Goal: Information Seeking & Learning: Learn about a topic

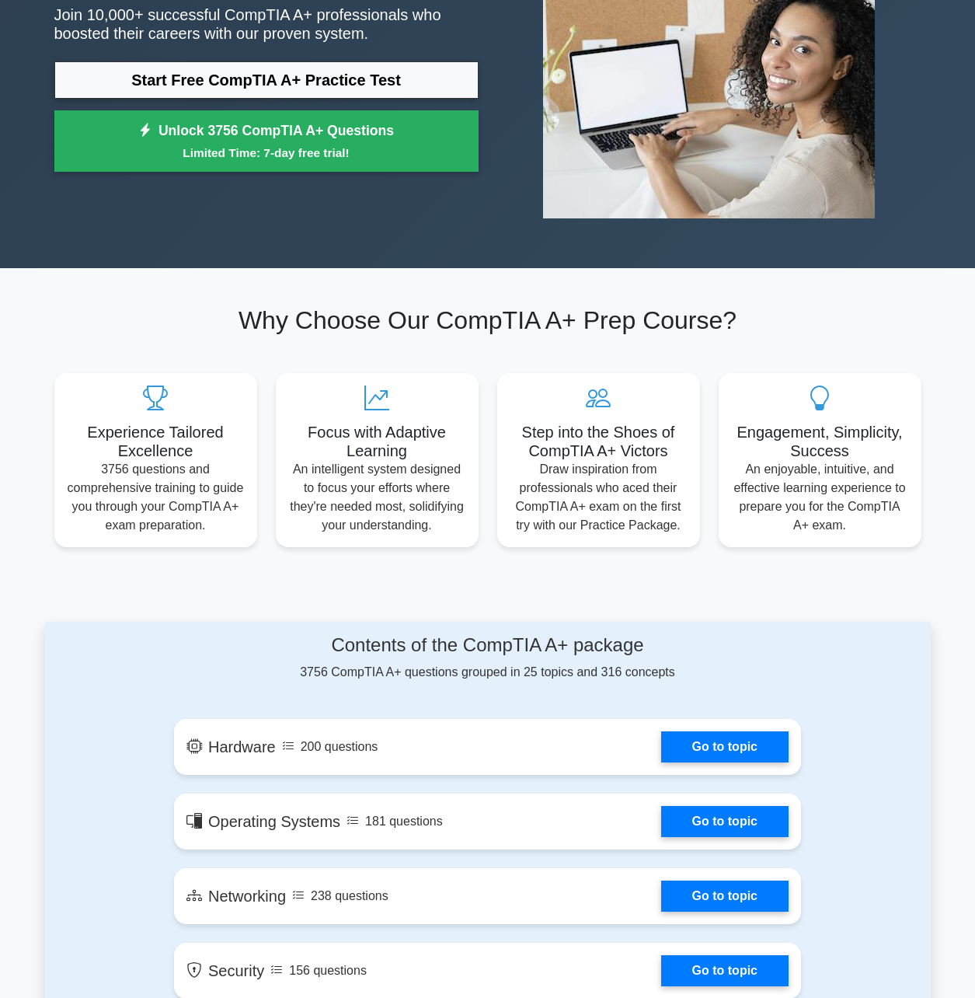
scroll to position [466, 0]
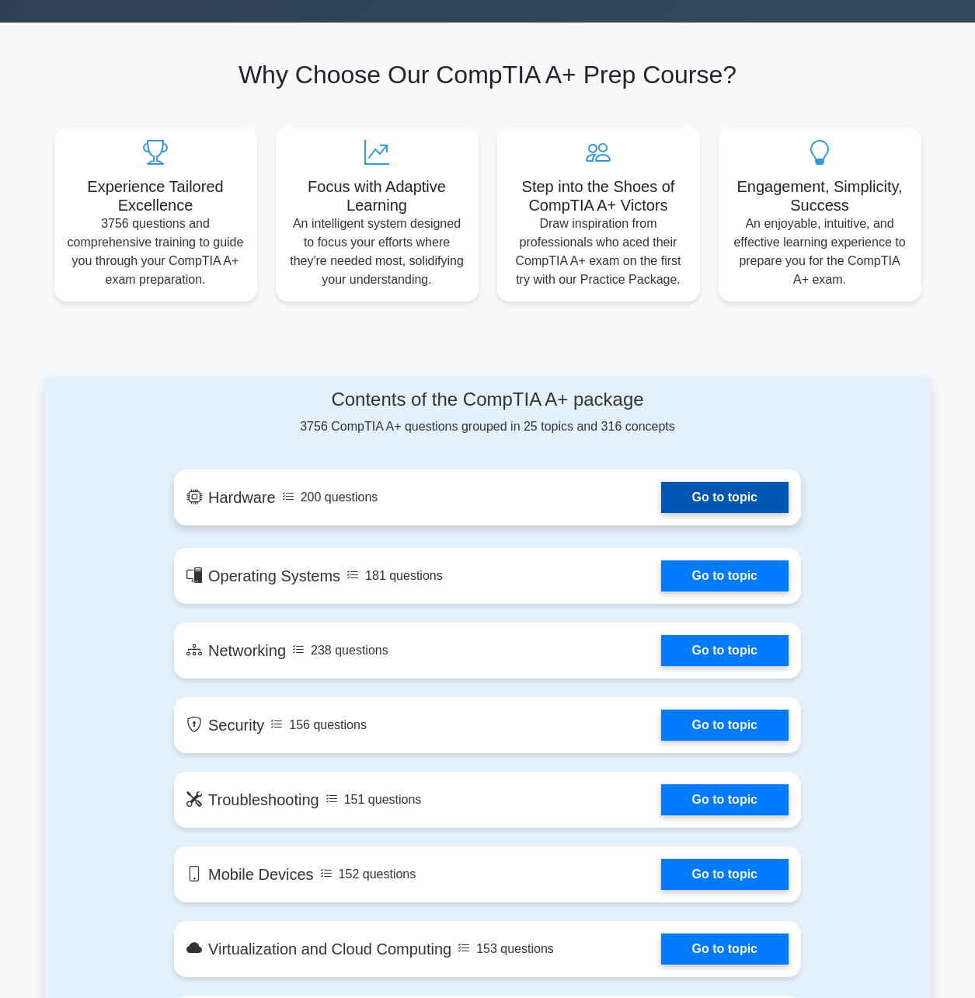
click at [701, 507] on link "Go to topic" at bounding box center [724, 497] width 127 height 31
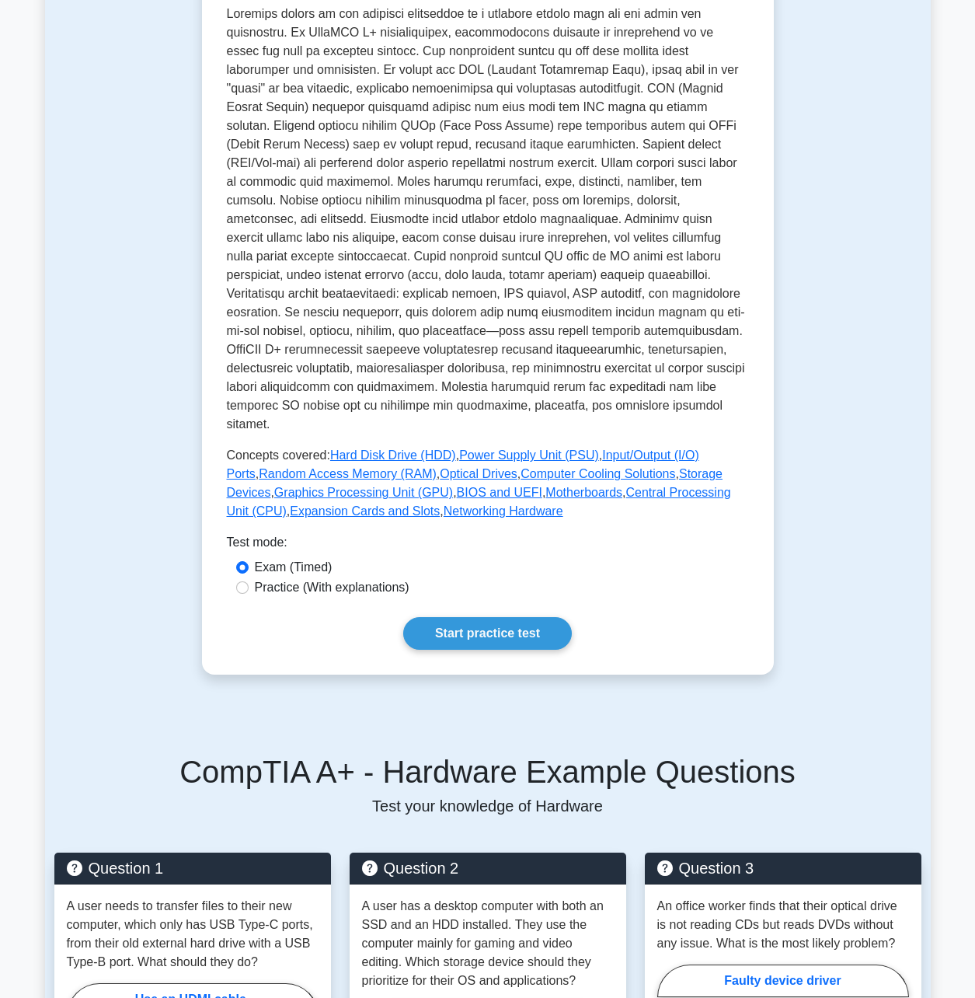
scroll to position [389, 0]
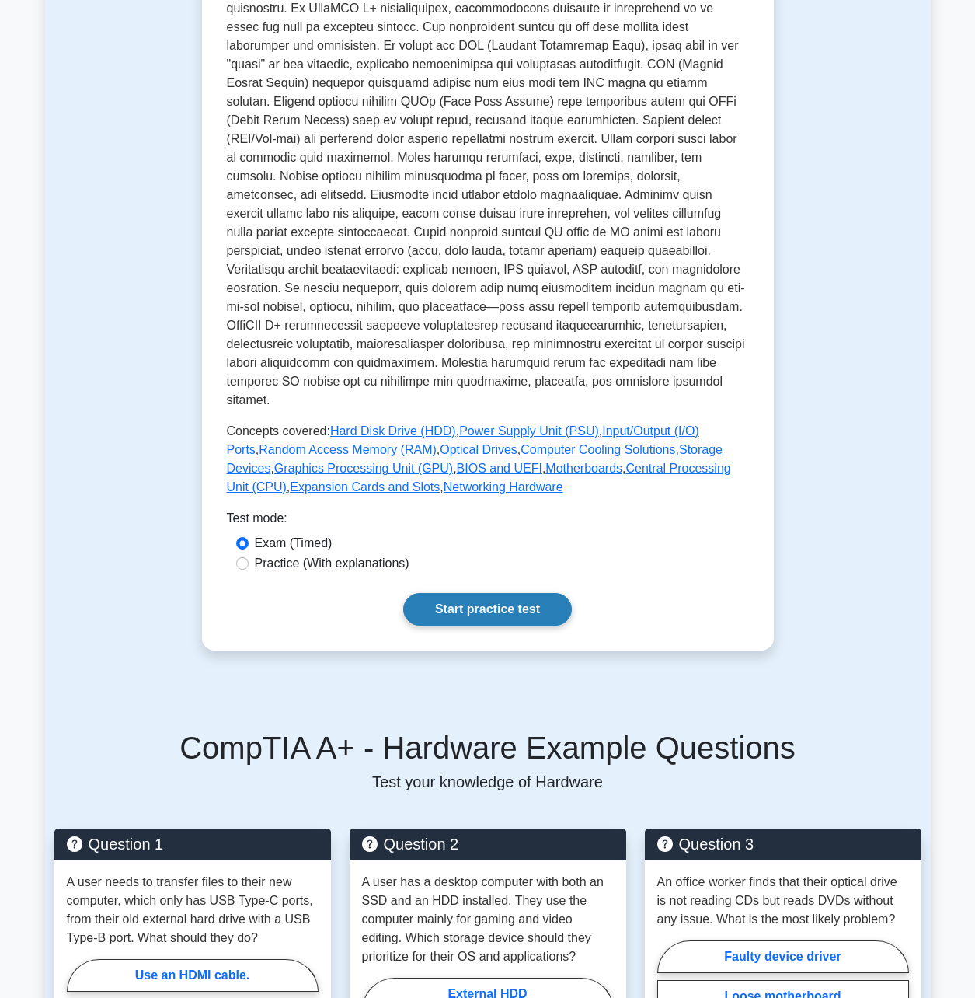
click at [480, 593] on link "Start practice test" at bounding box center [487, 609] width 169 height 33
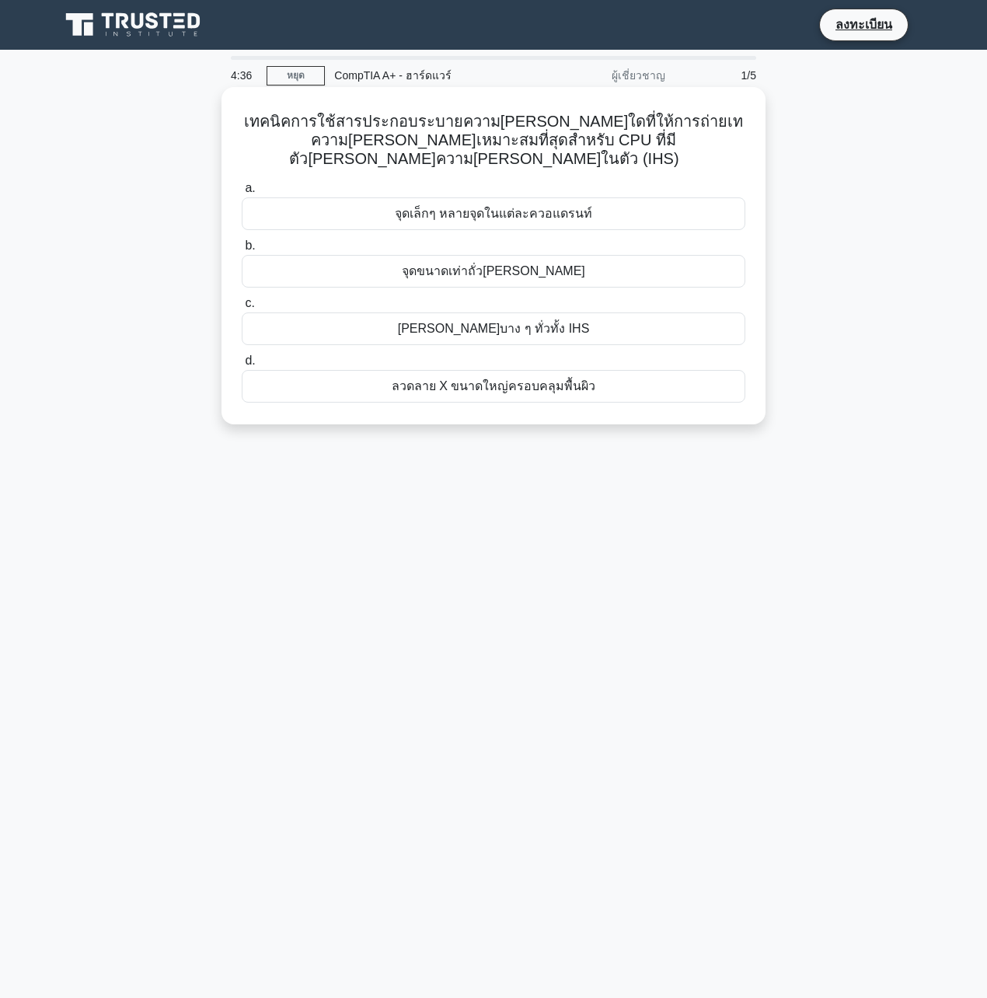
click at [486, 370] on div "ลวดลาย X ขนาดใหญ่ครอบคลุมพื้นผิว" at bounding box center [494, 386] width 504 height 33
click at [242, 366] on input "d. ลวดลาย X ขนาดใหญ่ครอบคลุมพื้นผิว" at bounding box center [242, 361] width 0 height 10
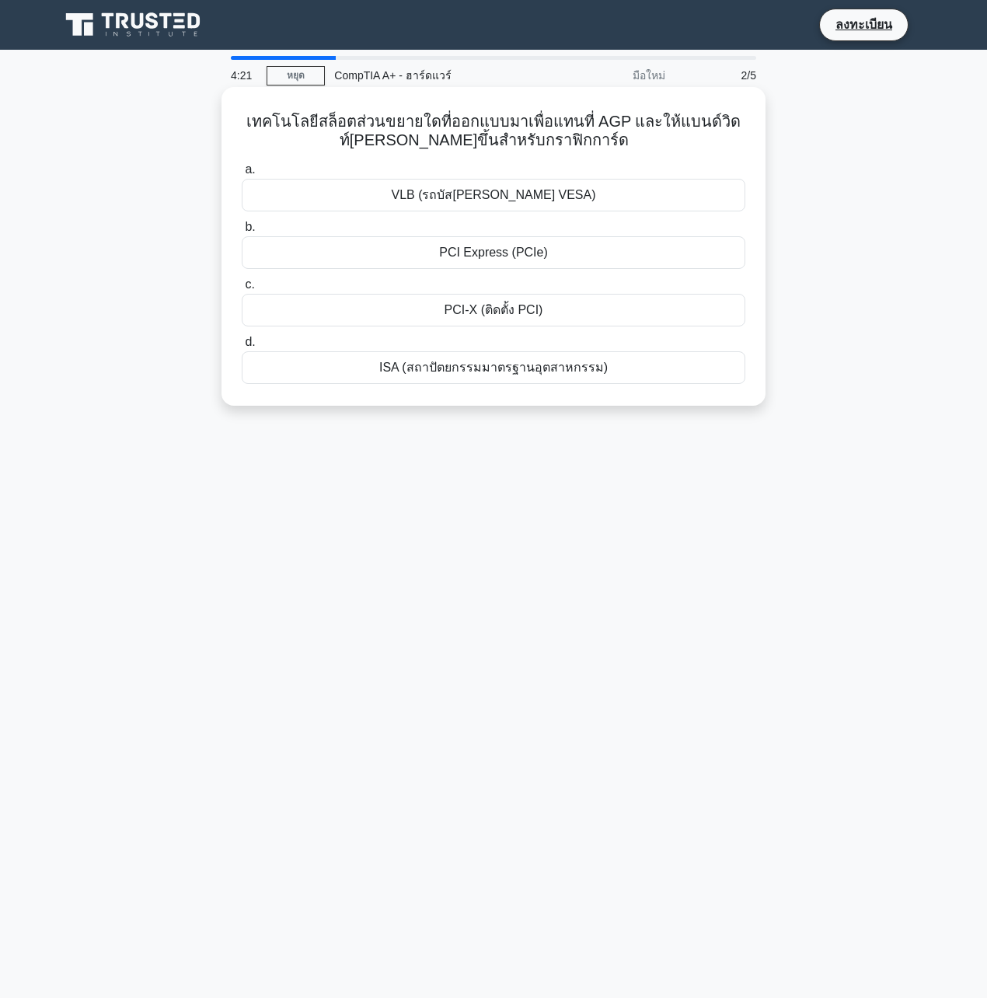
click at [497, 255] on div "PCI Express (PCIe)" at bounding box center [494, 252] width 504 height 33
click at [242, 232] on input "b. PCI Express (PCIe)" at bounding box center [242, 227] width 0 height 10
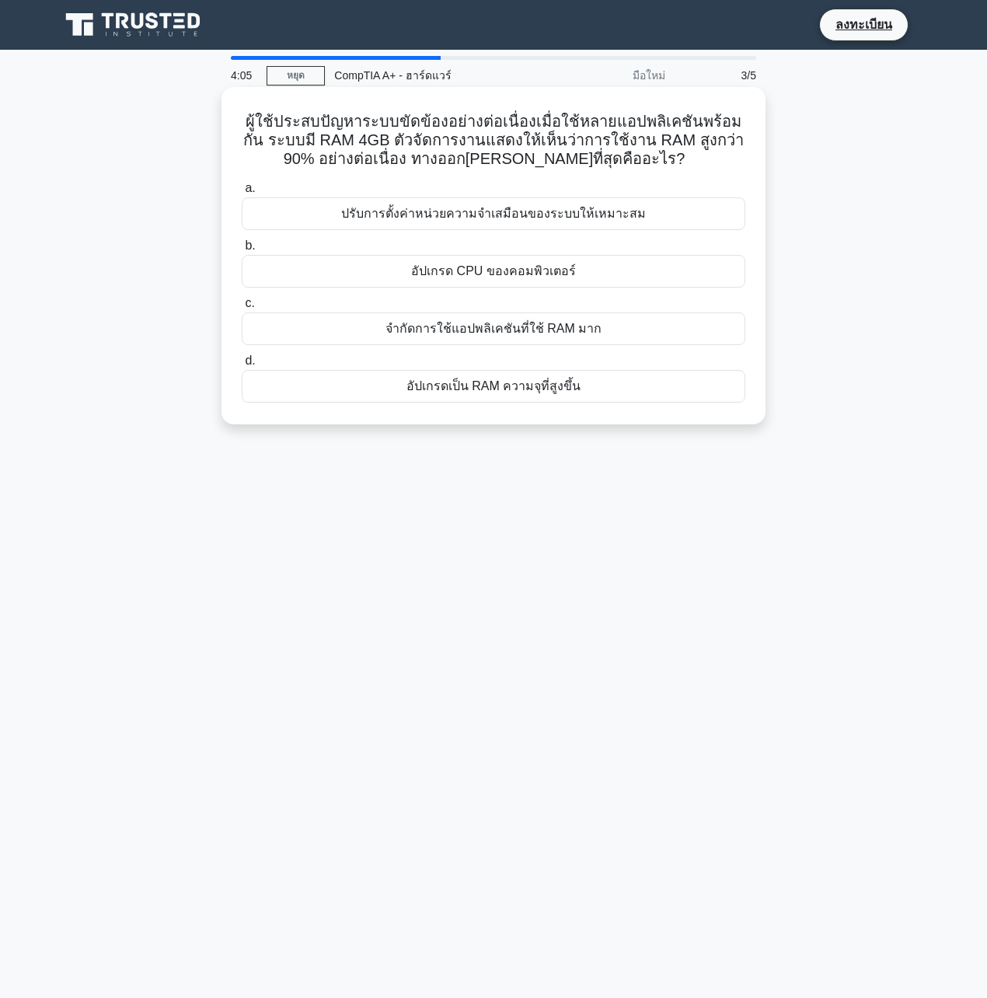
click at [533, 393] on div "อัปเกรดเป็น RAM ความจุที่สูงขึ้น" at bounding box center [494, 386] width 504 height 33
click at [242, 366] on input "d. อัปเกรดเป็น RAM ความจุที่สูงขึ้น" at bounding box center [242, 361] width 0 height 10
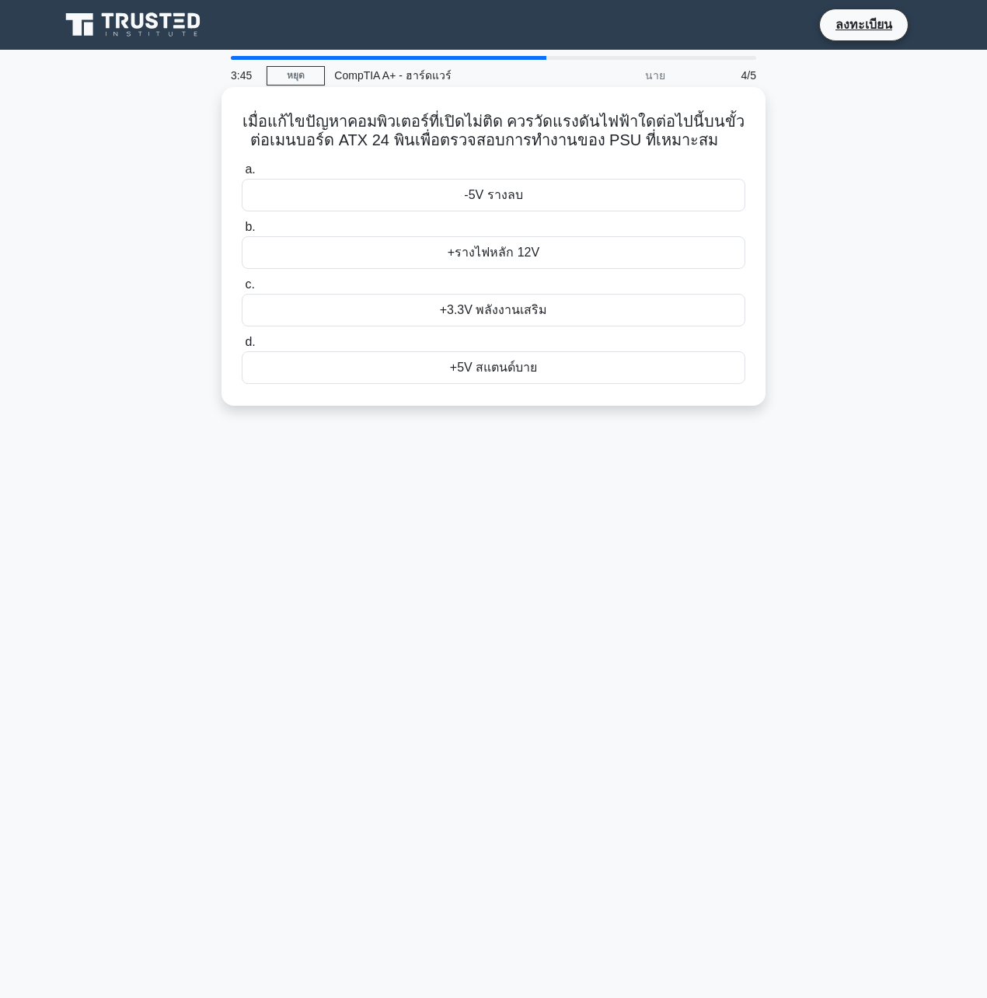
click at [514, 372] on div "+5V สแตนด์บาย" at bounding box center [494, 367] width 504 height 33
click at [242, 347] on input "d. +5V สแตนด์บาย" at bounding box center [242, 342] width 0 height 10
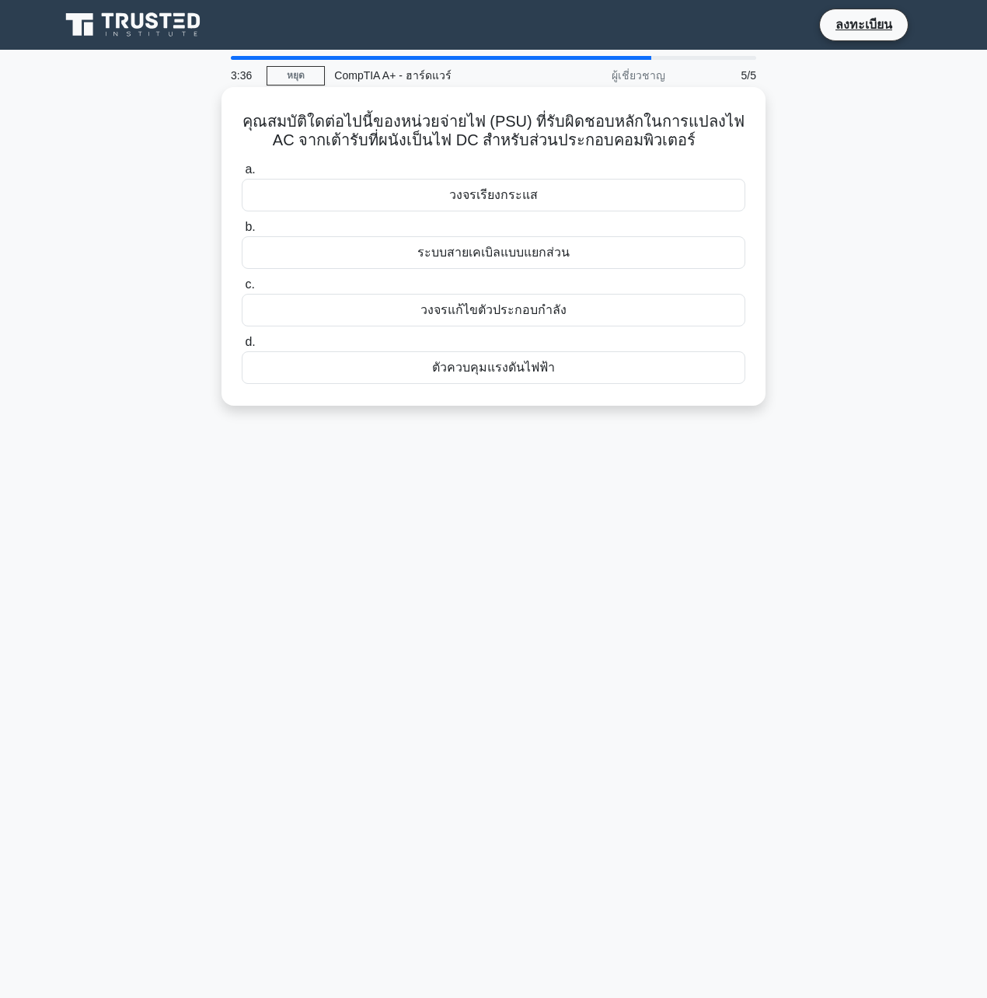
click at [503, 188] on div "วงจรเรียงกระแส" at bounding box center [494, 195] width 504 height 33
click at [242, 175] on input "a. วงจรเรียงกระแส" at bounding box center [242, 170] width 0 height 10
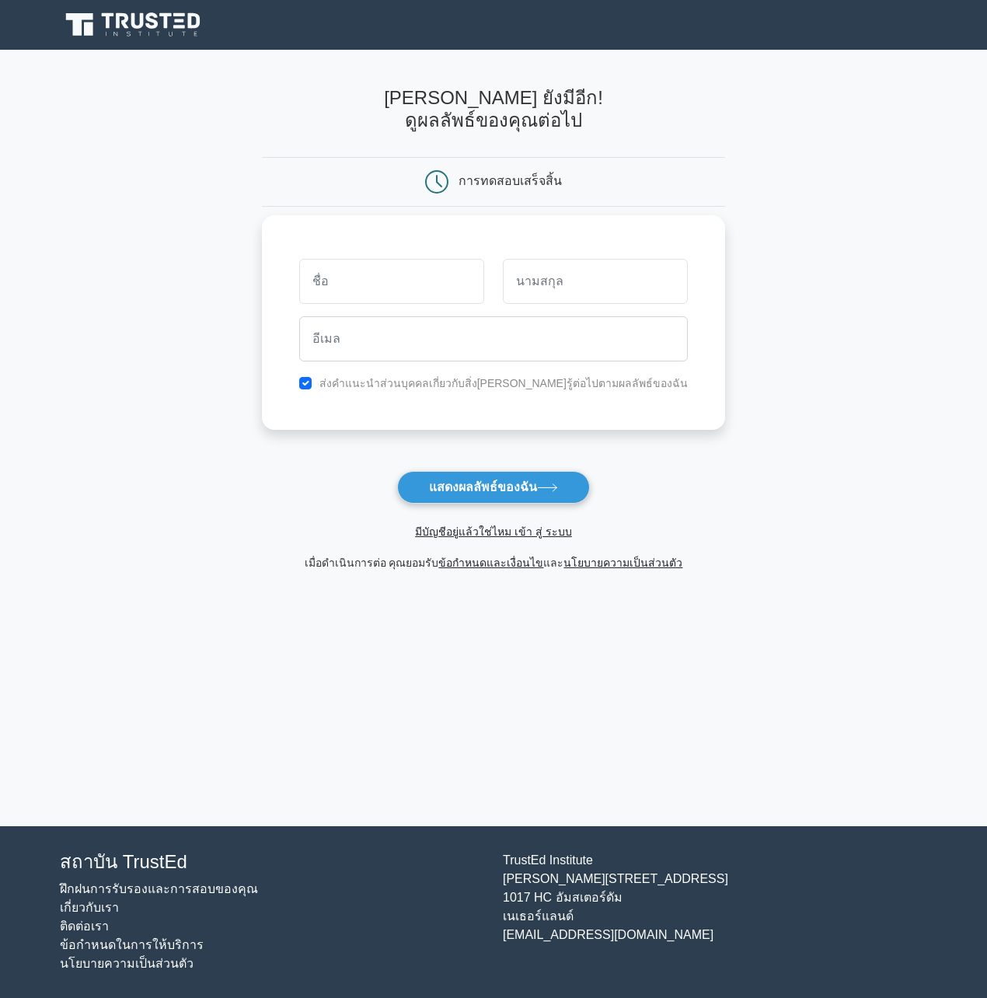
click at [442, 284] on input "text" at bounding box center [391, 281] width 185 height 45
type input "ฟหฟห"
click at [537, 275] on input "text" at bounding box center [595, 281] width 185 height 45
type input "ฟหฟห"
click at [409, 340] on input "email" at bounding box center [493, 338] width 389 height 45
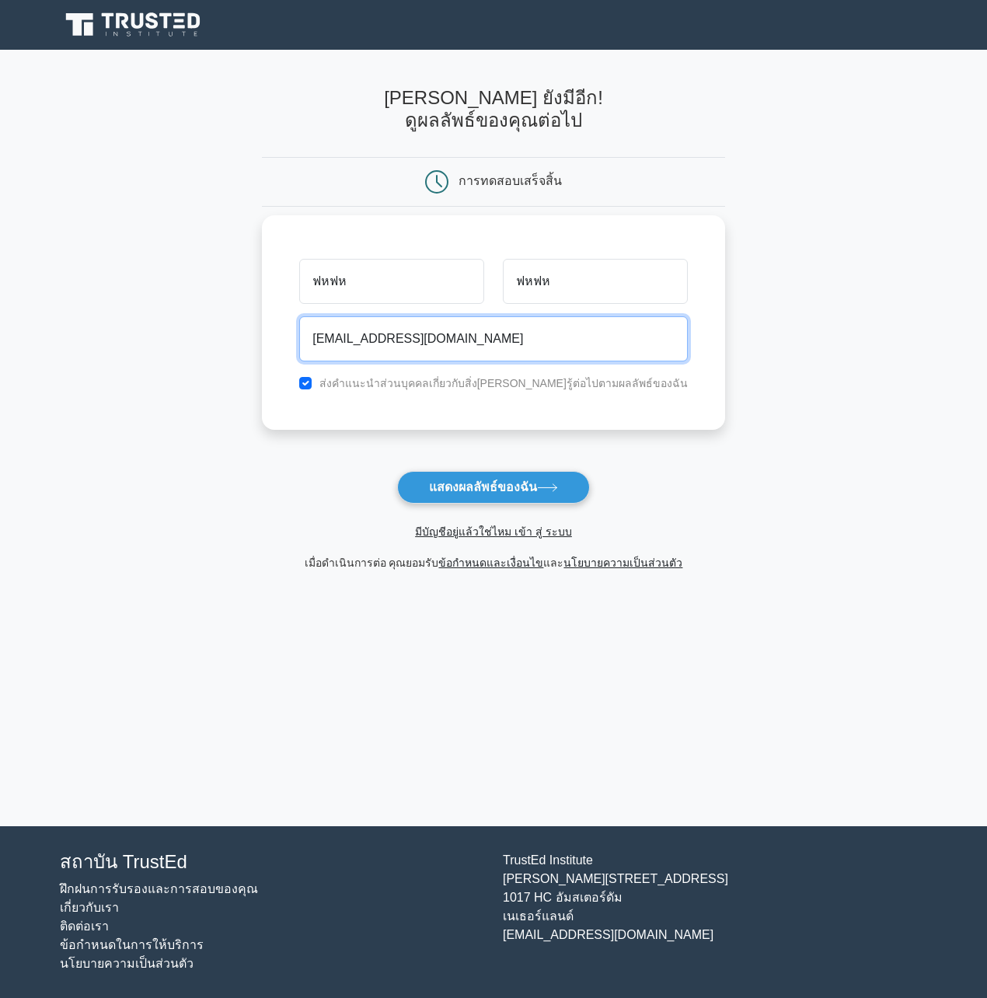
drag, startPoint x: 342, startPoint y: 340, endPoint x: 424, endPoint y: 340, distance: 82.4
click at [424, 340] on input "sopain.phatthanon@gmail.com" at bounding box center [493, 338] width 389 height 45
type input "sop565ฟ6ห56@gmail.com"
click at [483, 394] on div "ฟหฟห ฟหฟห sop565ฟ6ห56@gmail.com ส่งคําแนะนําส่วนบุคคลเกี่ยวกับสิ่งที่ต้องเรียนร…" at bounding box center [493, 322] width 463 height 215
click at [486, 385] on label "ส่งคําแนะนําส่วนบุคคลเกี่ยวกับสิ่งที่ต้องเรียนรู้ต่อไปตามผลลัพธ์ของฉัน" at bounding box center [503, 383] width 368 height 12
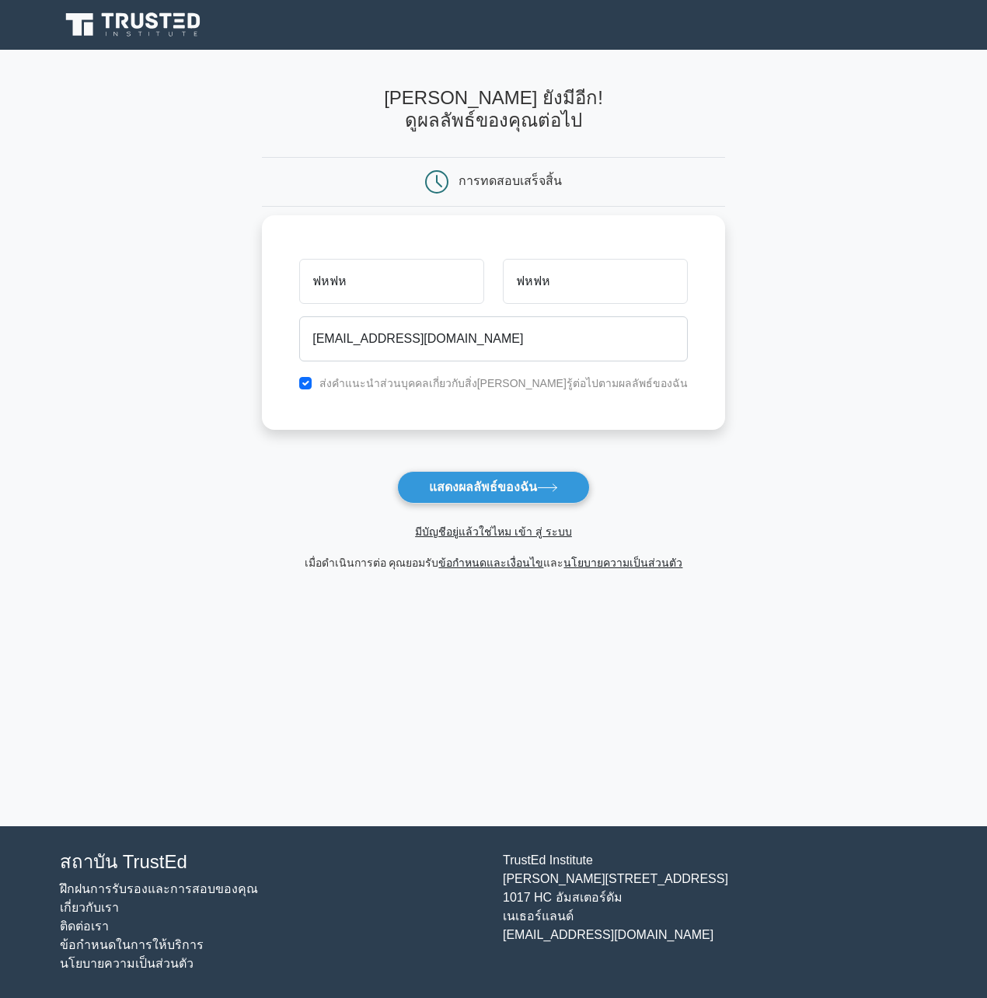
click at [320, 385] on div "ส่งคําแนะนําส่วนบุคคลเกี่ยวกับสิ่งที่ต้องเรียนรู้ต่อไปตามผลลัพธ์ของฉัน" at bounding box center [493, 383] width 407 height 19
click at [309, 386] on input "checkbox" at bounding box center [305, 383] width 12 height 12
checkbox input "false"
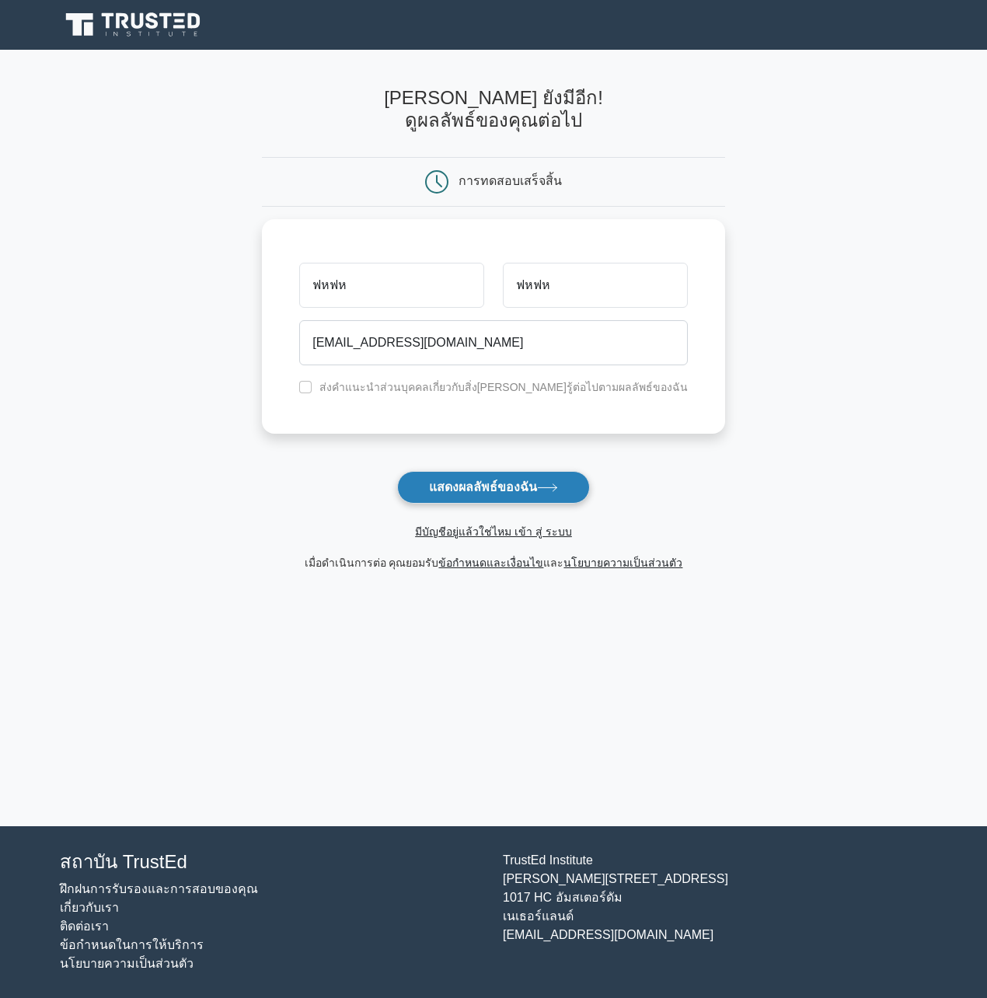
click at [515, 486] on font "แสดงผลลัพธ์ของฉัน" at bounding box center [483, 486] width 108 height 13
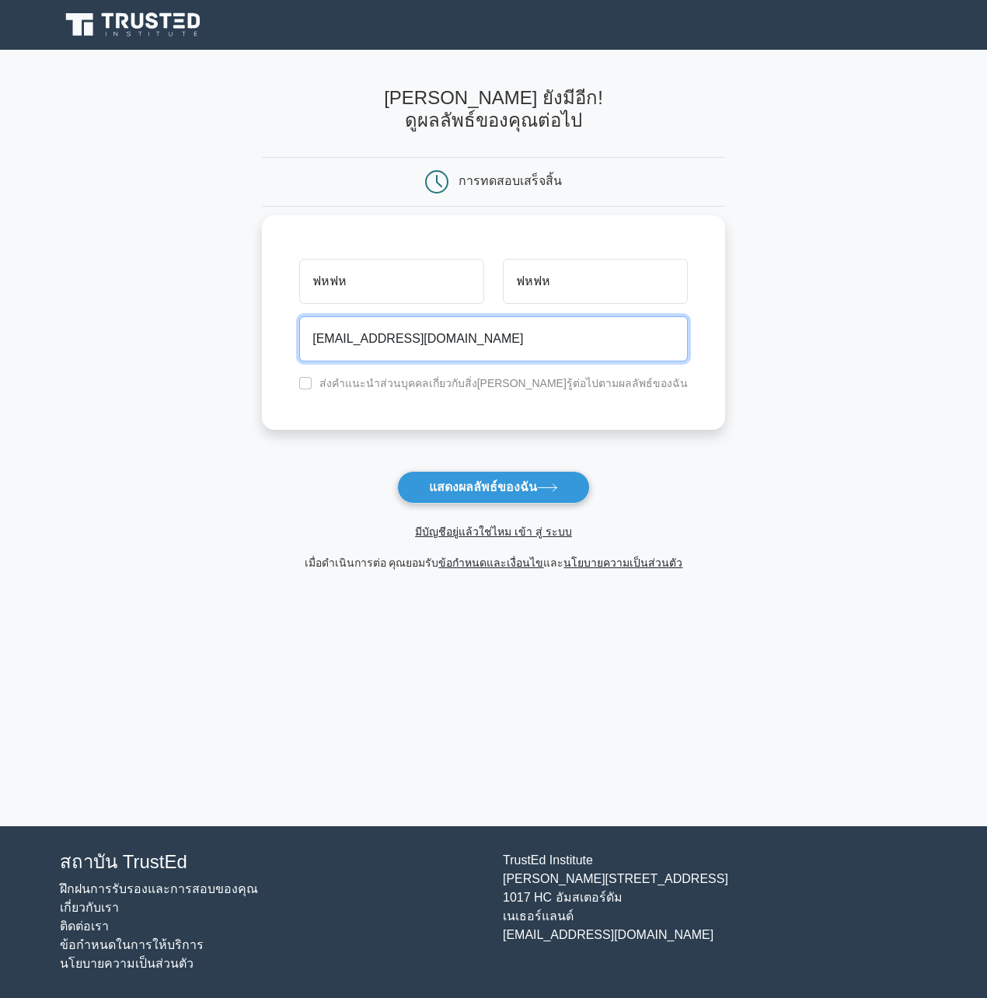
drag, startPoint x: 319, startPoint y: 341, endPoint x: 396, endPoint y: 338, distance: 77.8
click at [396, 338] on input "sop565ฟ6ห56@gmail.com" at bounding box center [493, 338] width 389 height 45
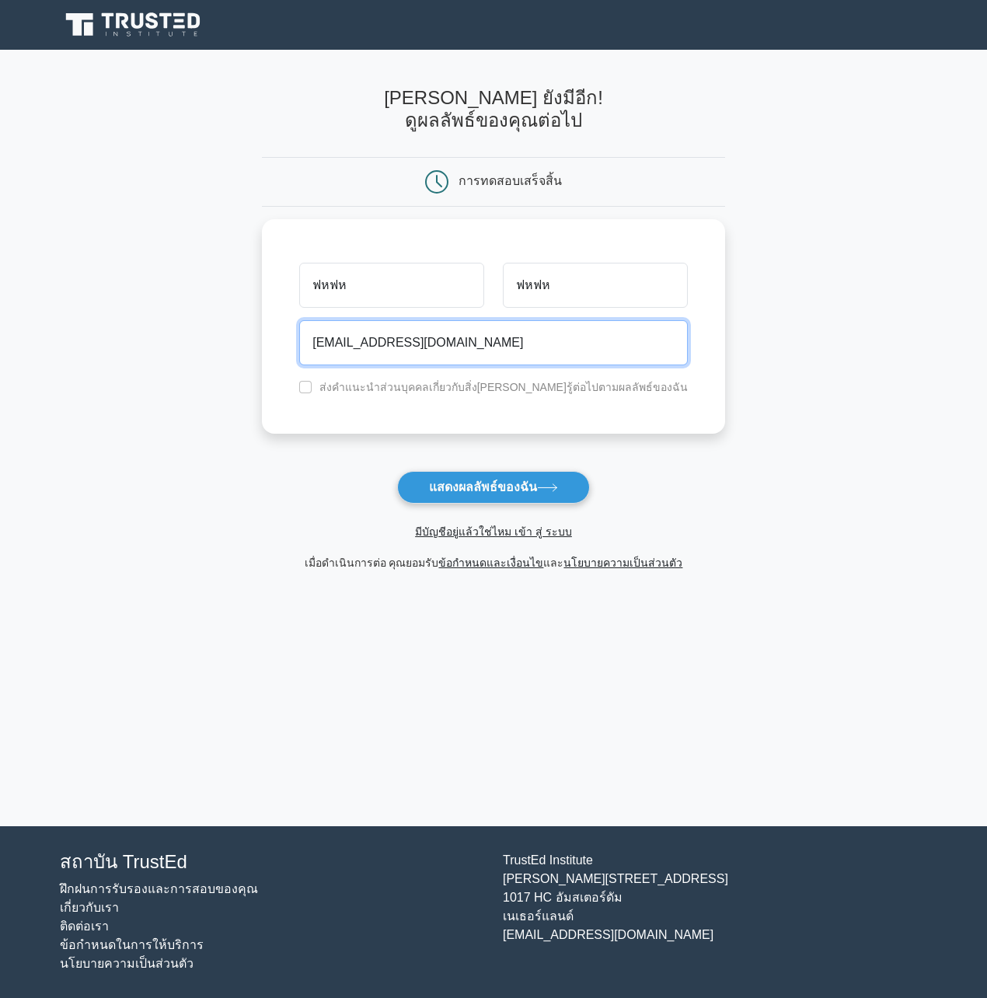
drag, startPoint x: 378, startPoint y: 340, endPoint x: 255, endPoint y: 340, distance: 122.8
click at [255, 340] on main "เดี๋ยวก่อน ยังมีอีก! ดูผลลัพธ์ของคุณต่อไป การทดสอบเสร็จสิ้น" at bounding box center [493, 438] width 987 height 776
type input "aadd55@gmail.com"
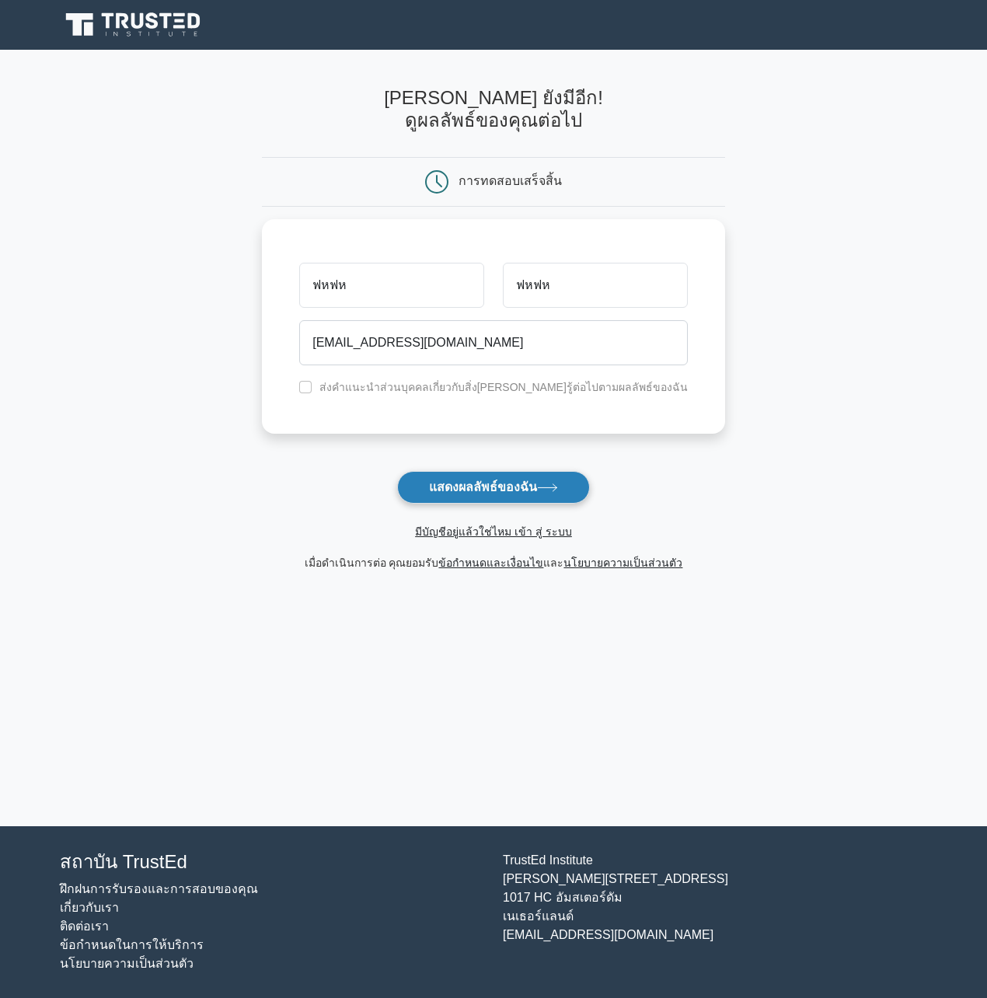
click at [471, 479] on button "แสดงผลลัพธ์ของฉัน" at bounding box center [493, 487] width 193 height 33
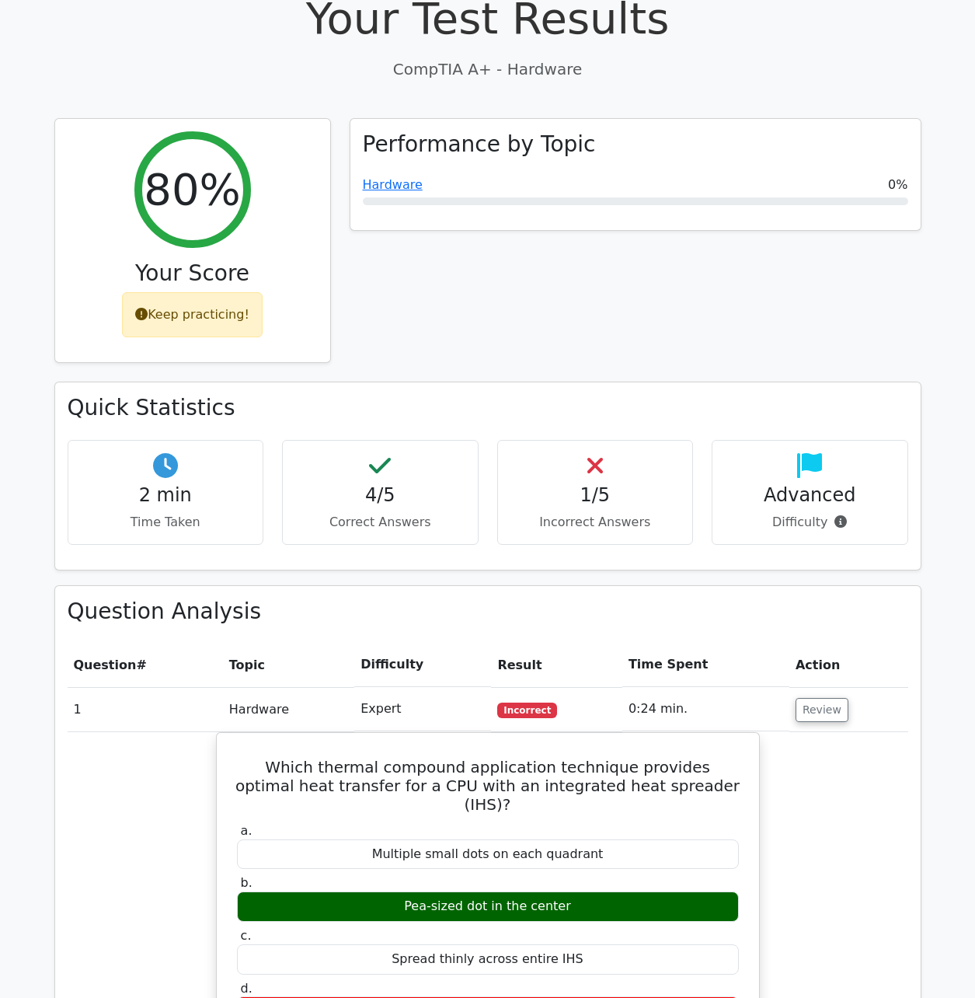
scroll to position [622, 0]
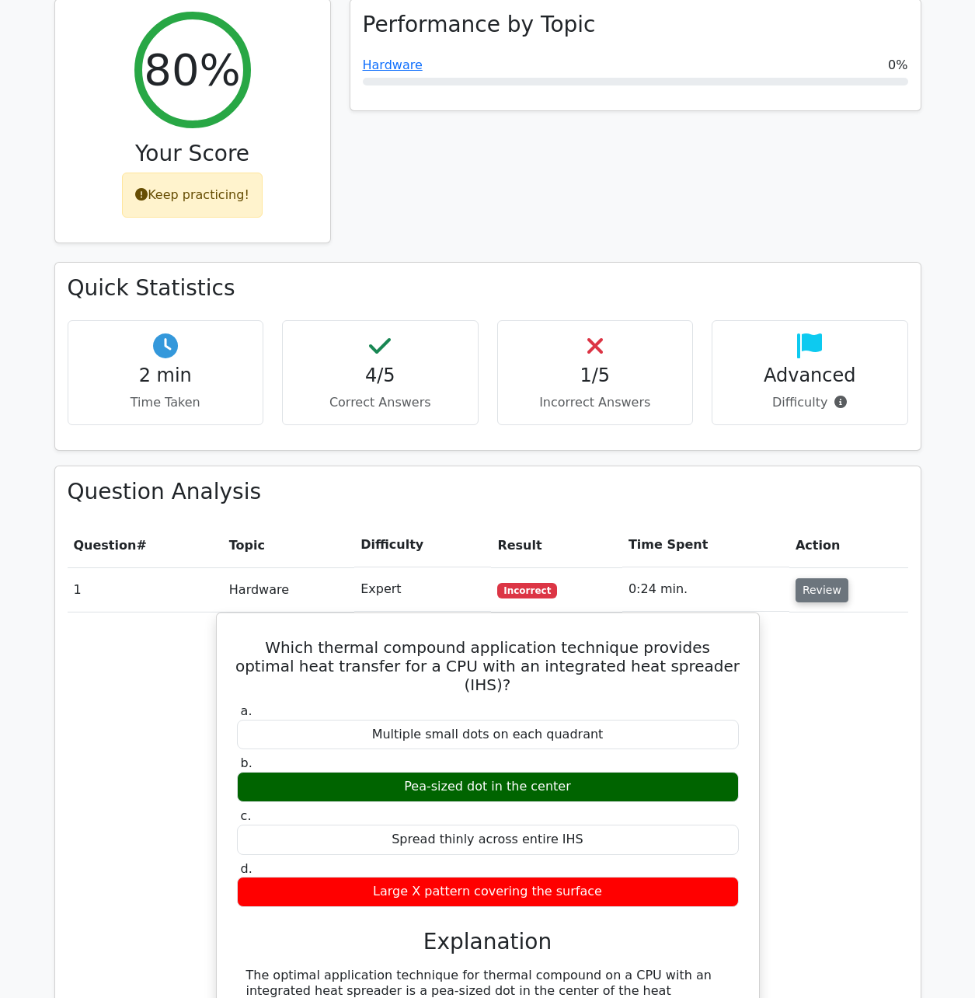
click at [822, 578] on button "Review" at bounding box center [822, 590] width 53 height 24
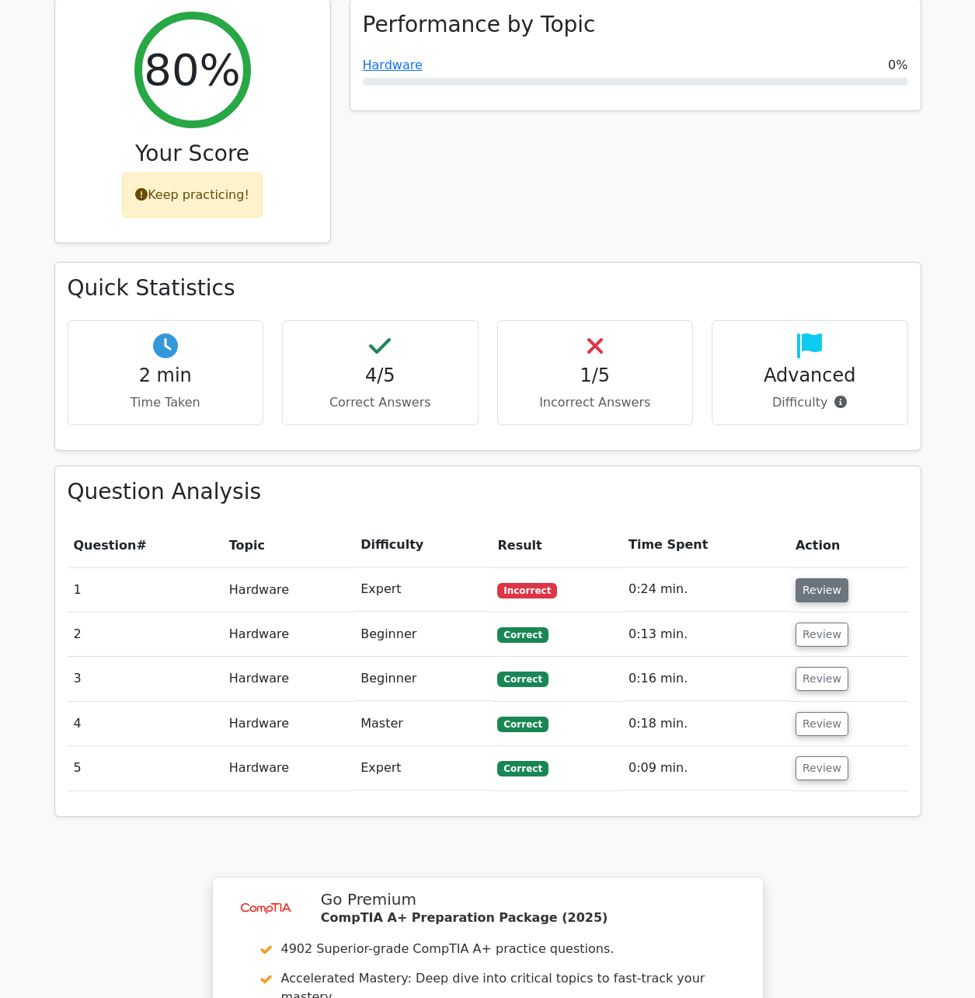
click at [815, 578] on button "Review" at bounding box center [822, 590] width 53 height 24
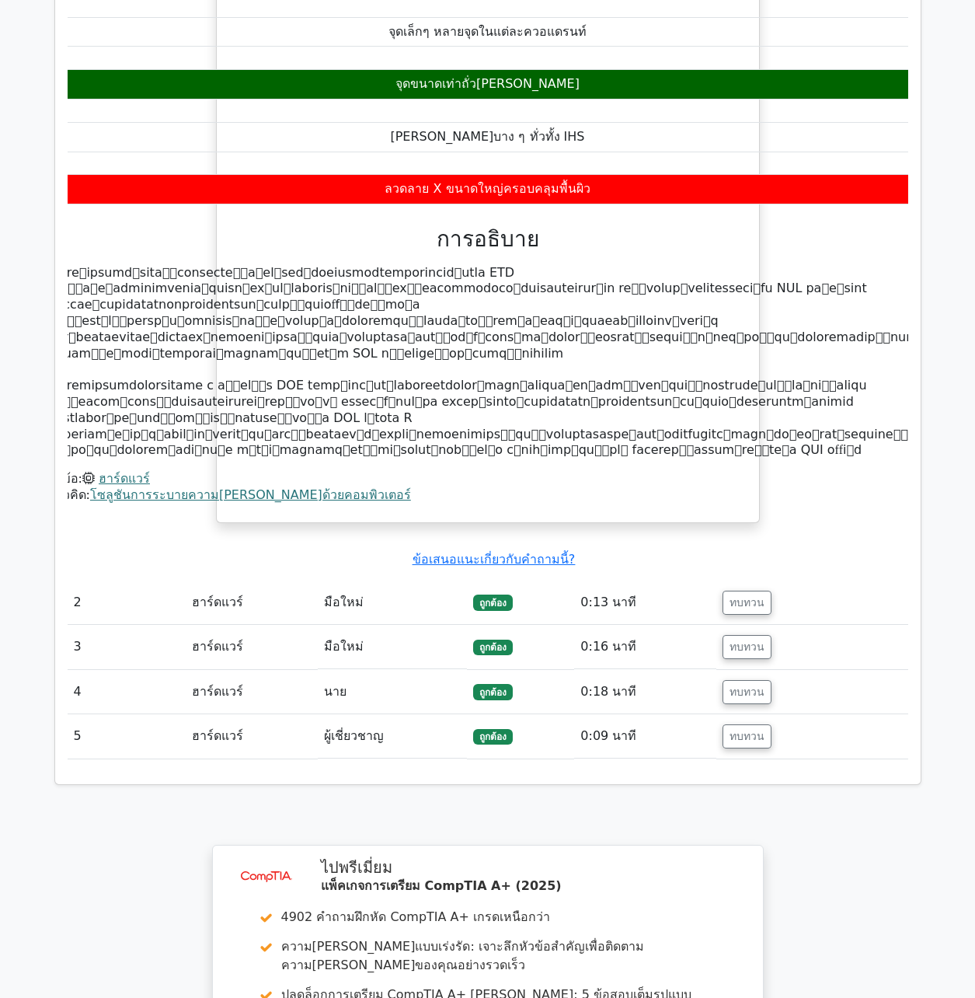
scroll to position [1321, 0]
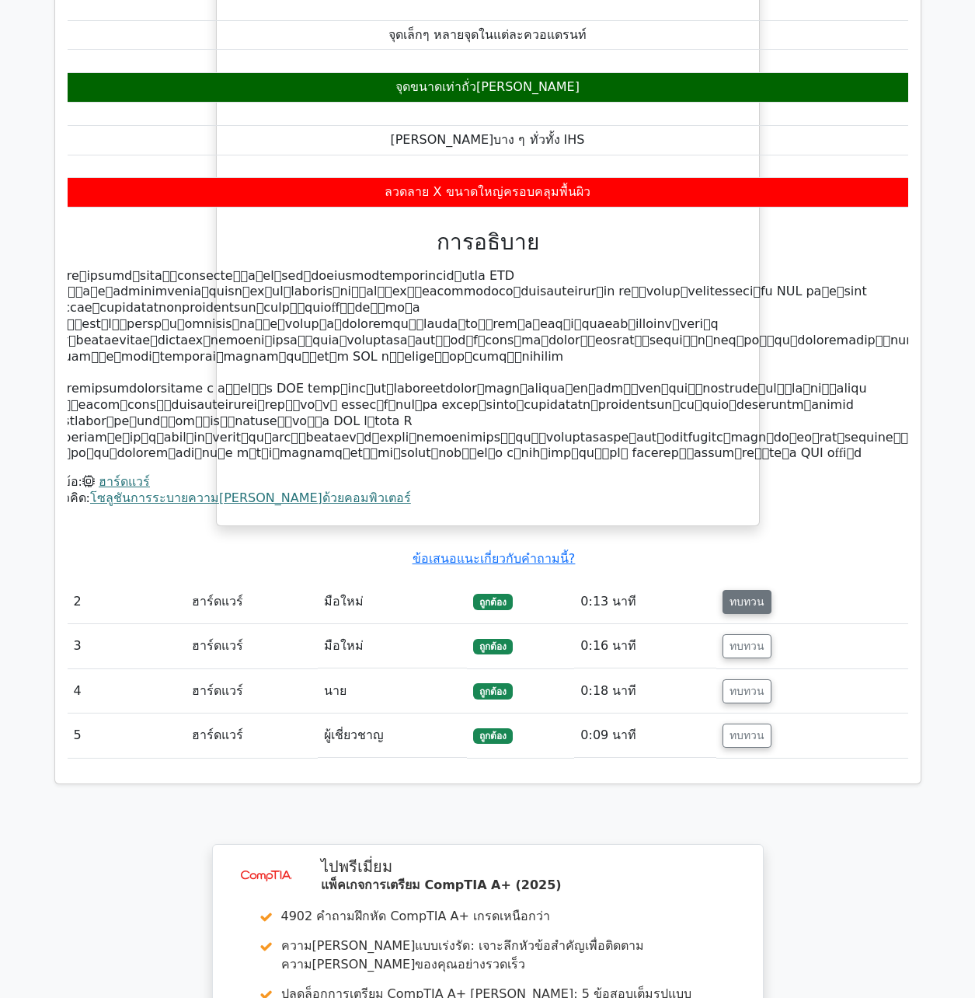
click at [752, 590] on button "ทบทวน" at bounding box center [747, 602] width 49 height 24
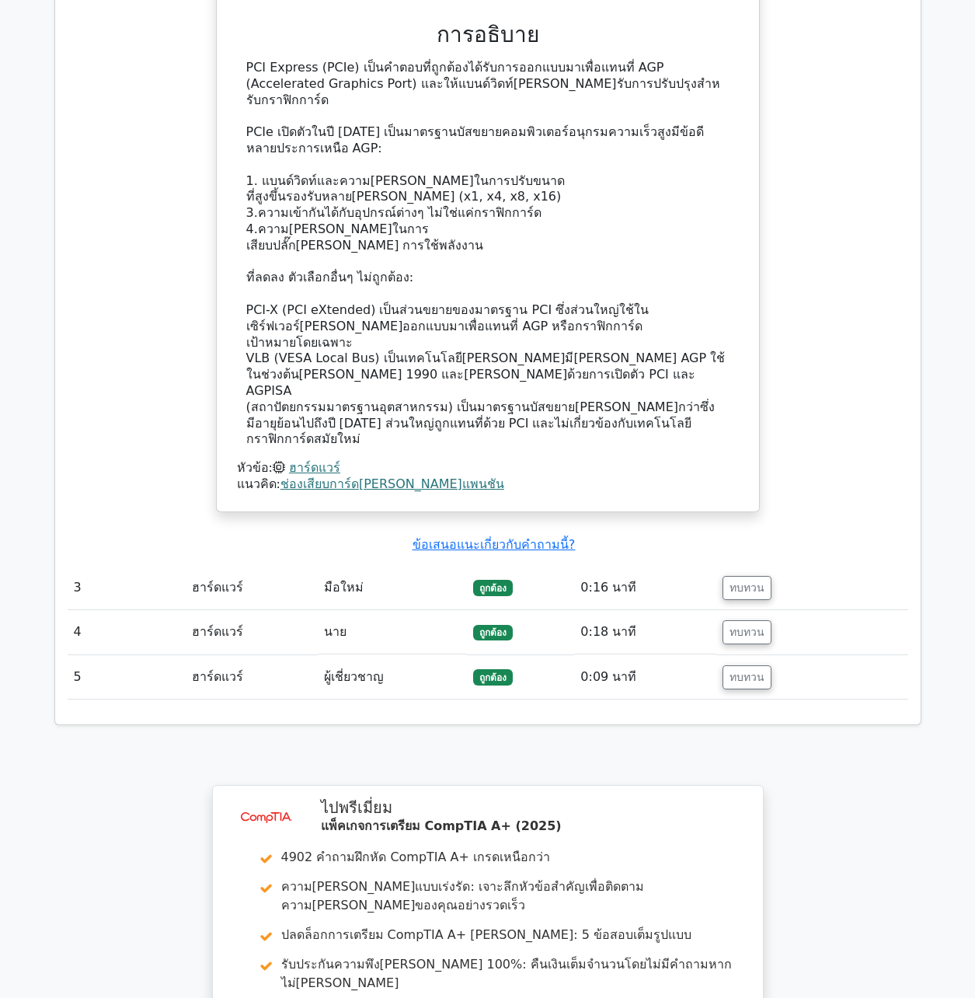
scroll to position [2254, 0]
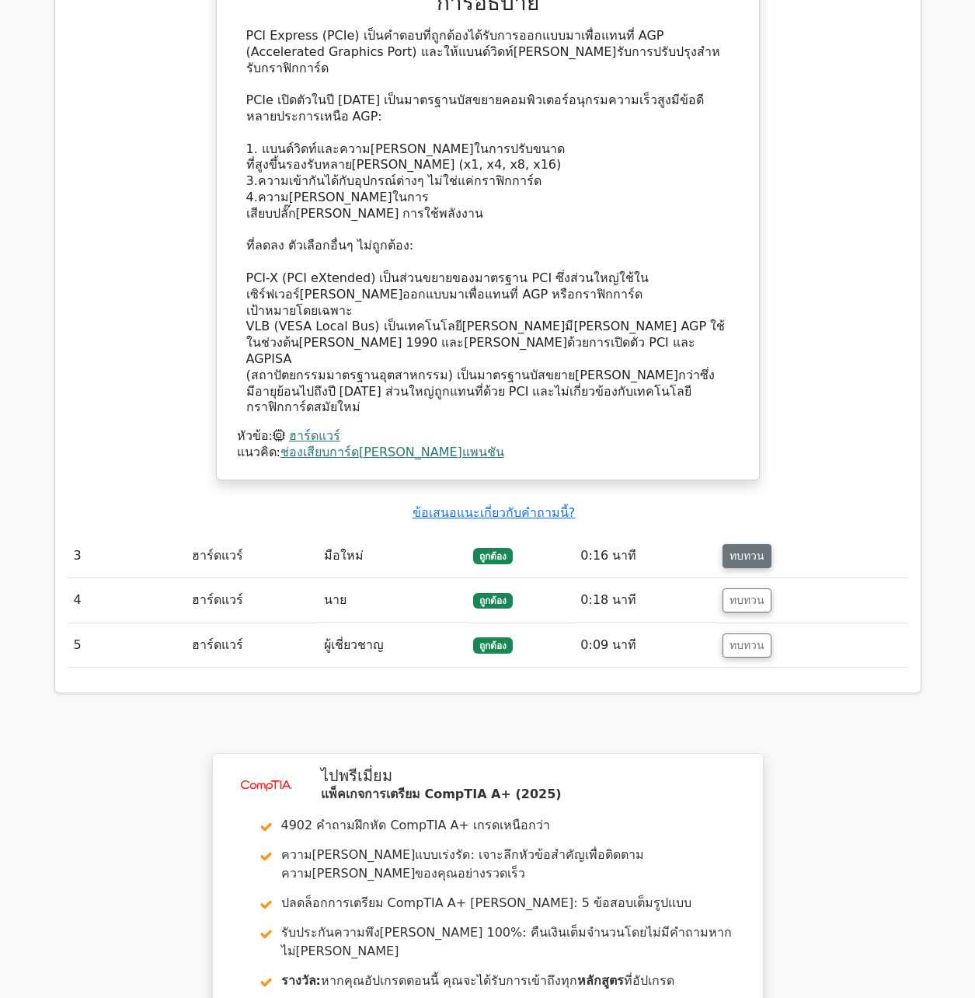
click at [739, 544] on button "ทบทวน" at bounding box center [747, 556] width 49 height 24
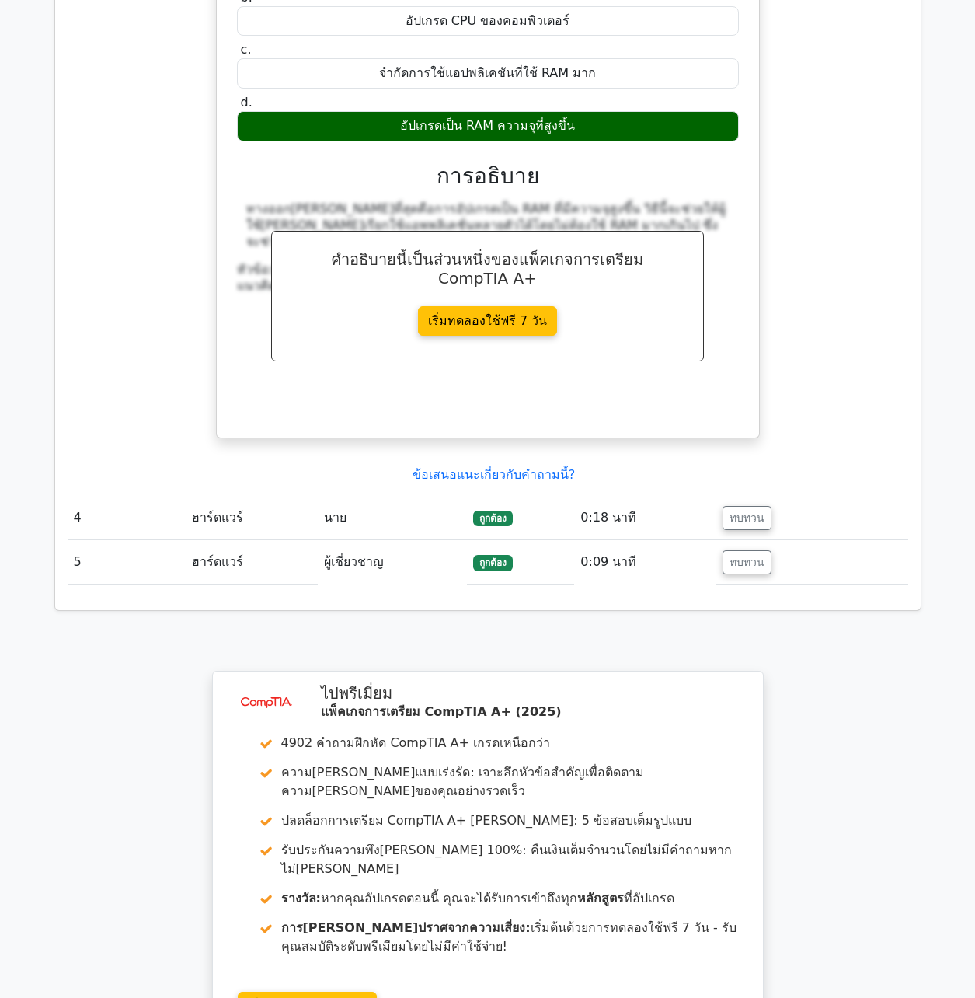
scroll to position [3031, 0]
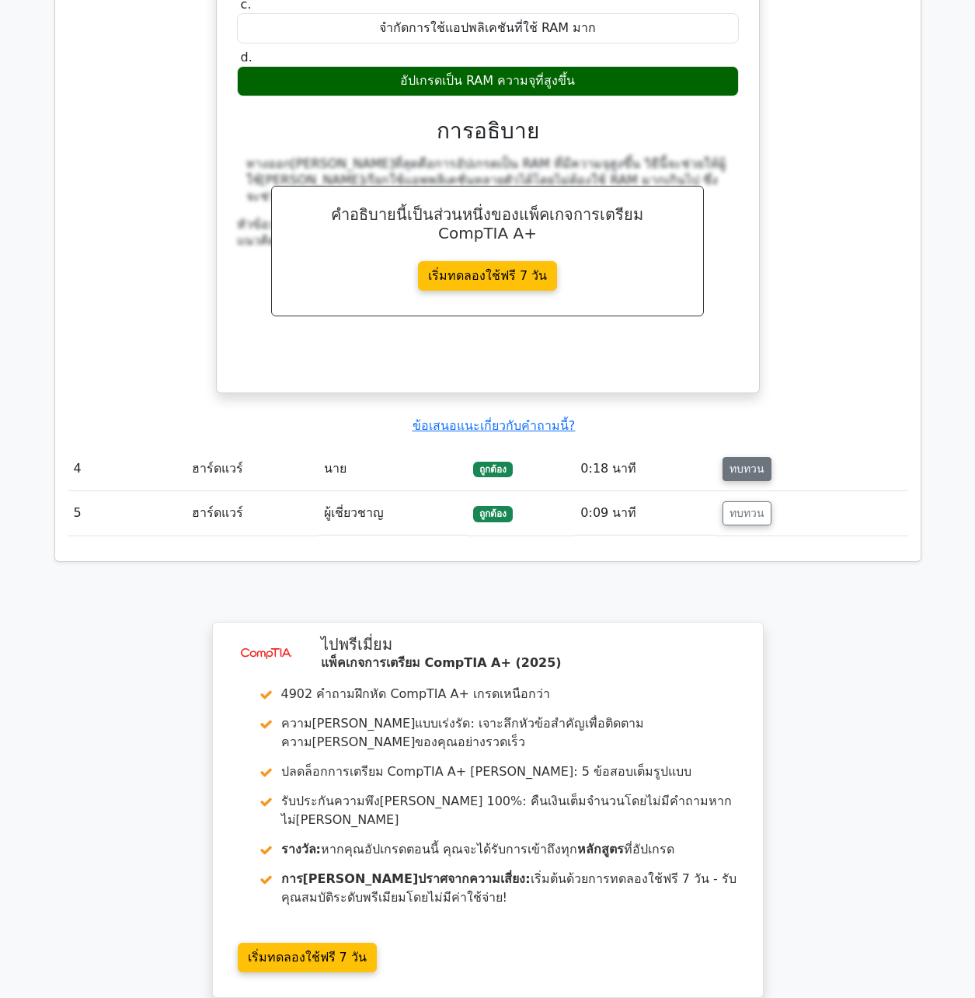
click at [751, 457] on button "ทบทวน" at bounding box center [747, 469] width 49 height 24
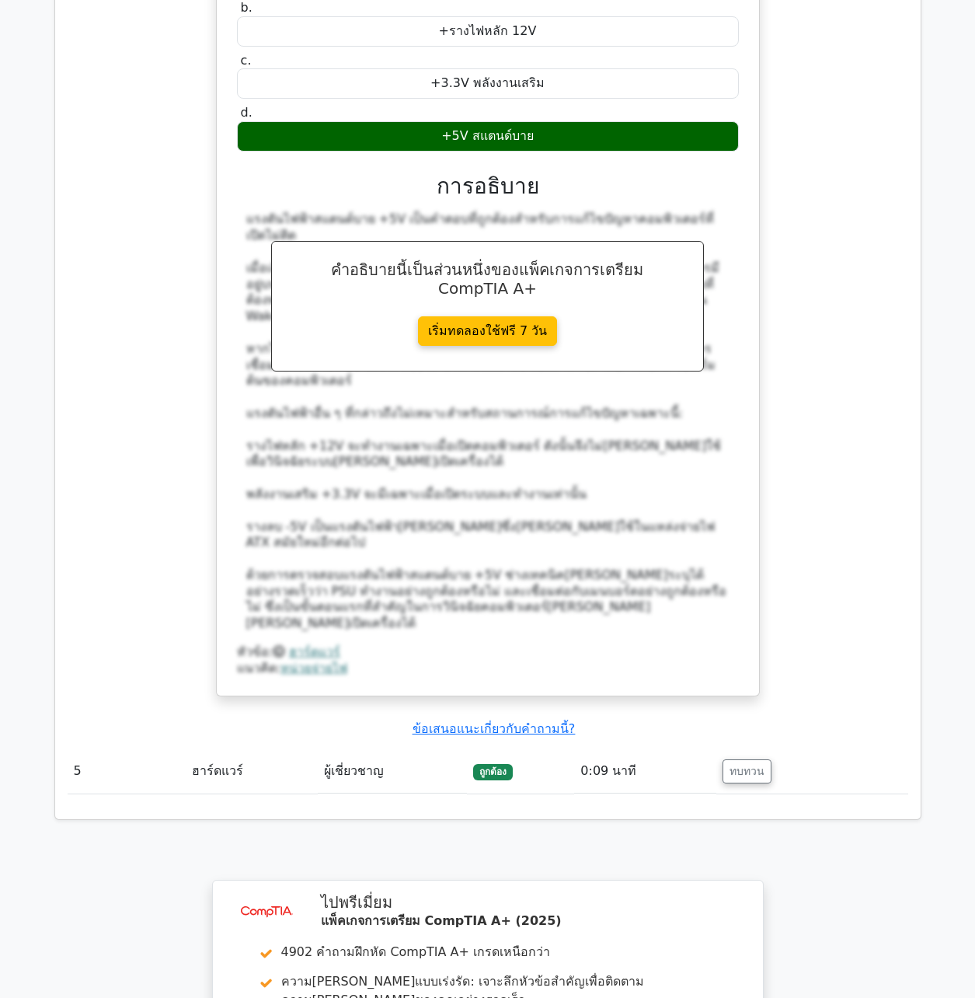
scroll to position [3886, 0]
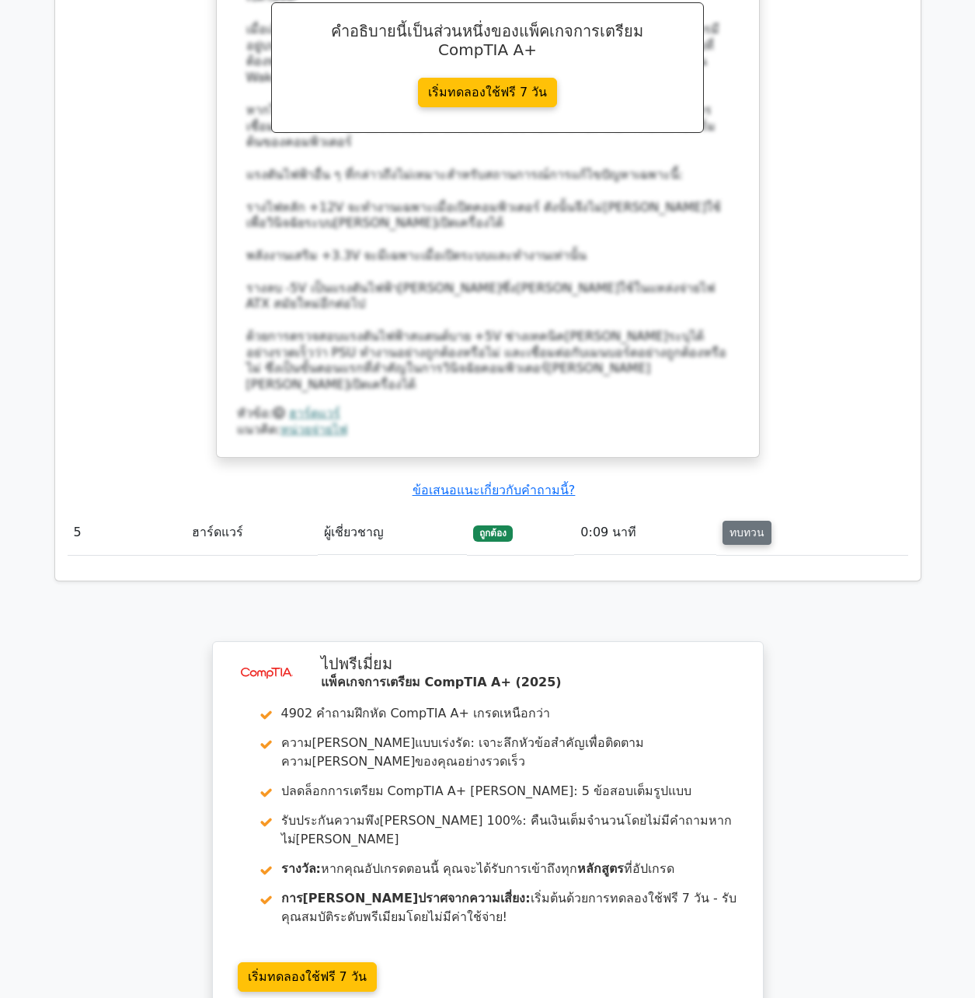
click at [762, 521] on button "ทบทวน" at bounding box center [747, 533] width 49 height 24
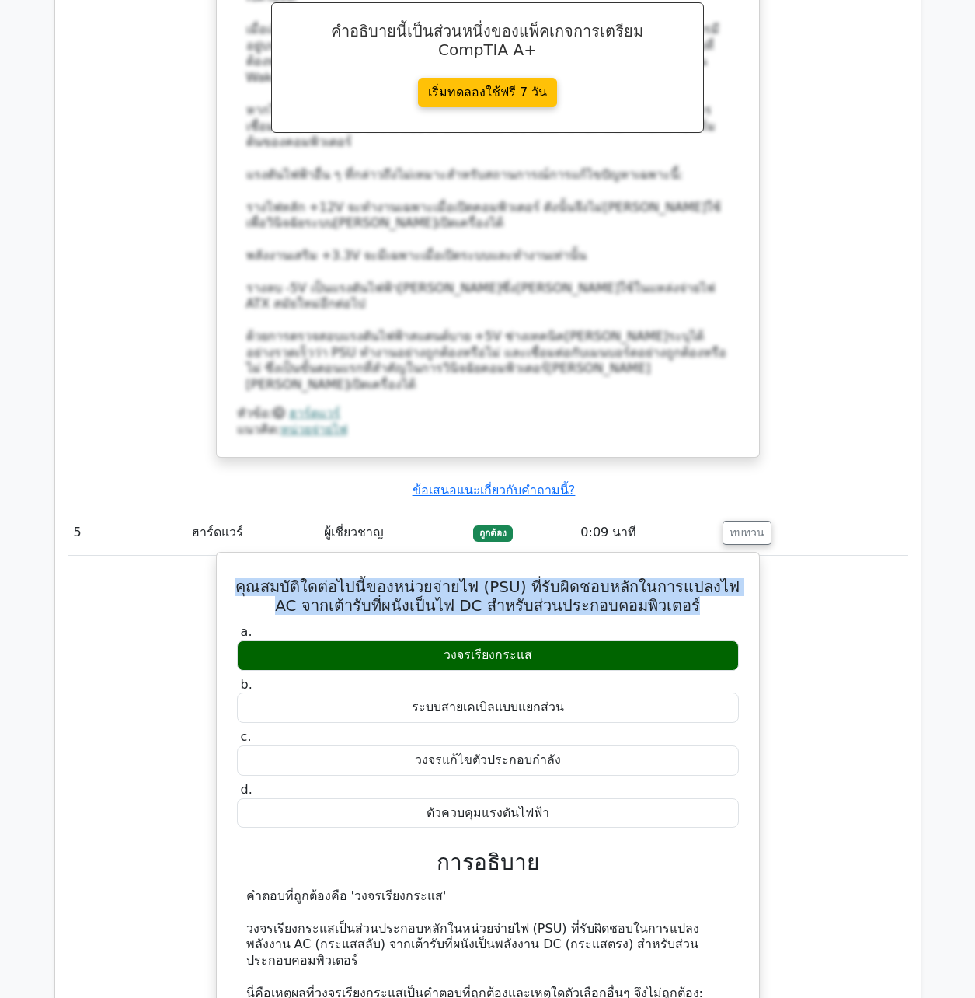
drag, startPoint x: 241, startPoint y: 450, endPoint x: 692, endPoint y: 475, distance: 451.5
click at [692, 577] on h5 "คุณสมบัติใดต่อไปนี้ของหน่วยจ่ายไฟ (PSU) ที่รับผิดชอบหลักในการแปลงไฟ AC จากเต้าร…" at bounding box center [488, 595] width 505 height 37
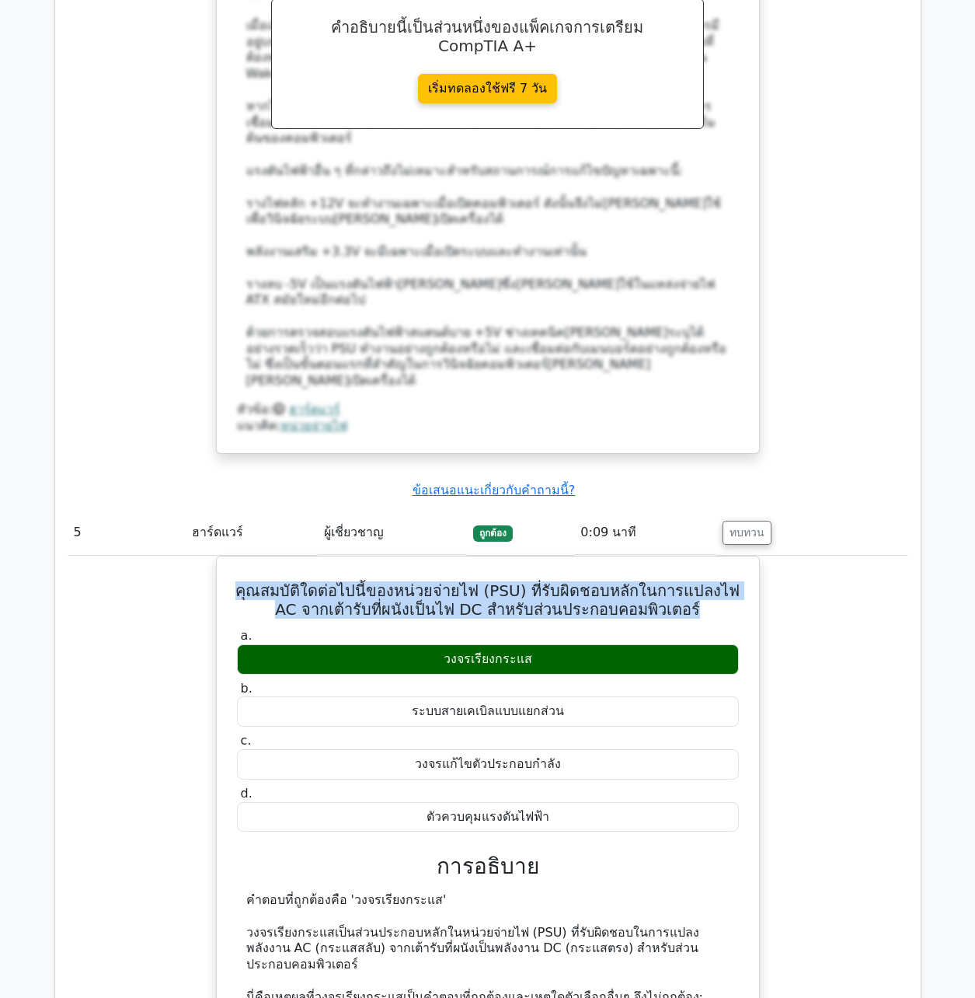
copy h5 "คุณสมบัติใดต่อไปนี้ของหน่วยจ่ายไฟ (PSU) ที่รับผิดชอบหลักในการแปลงไฟ AC จากเต้าร…"
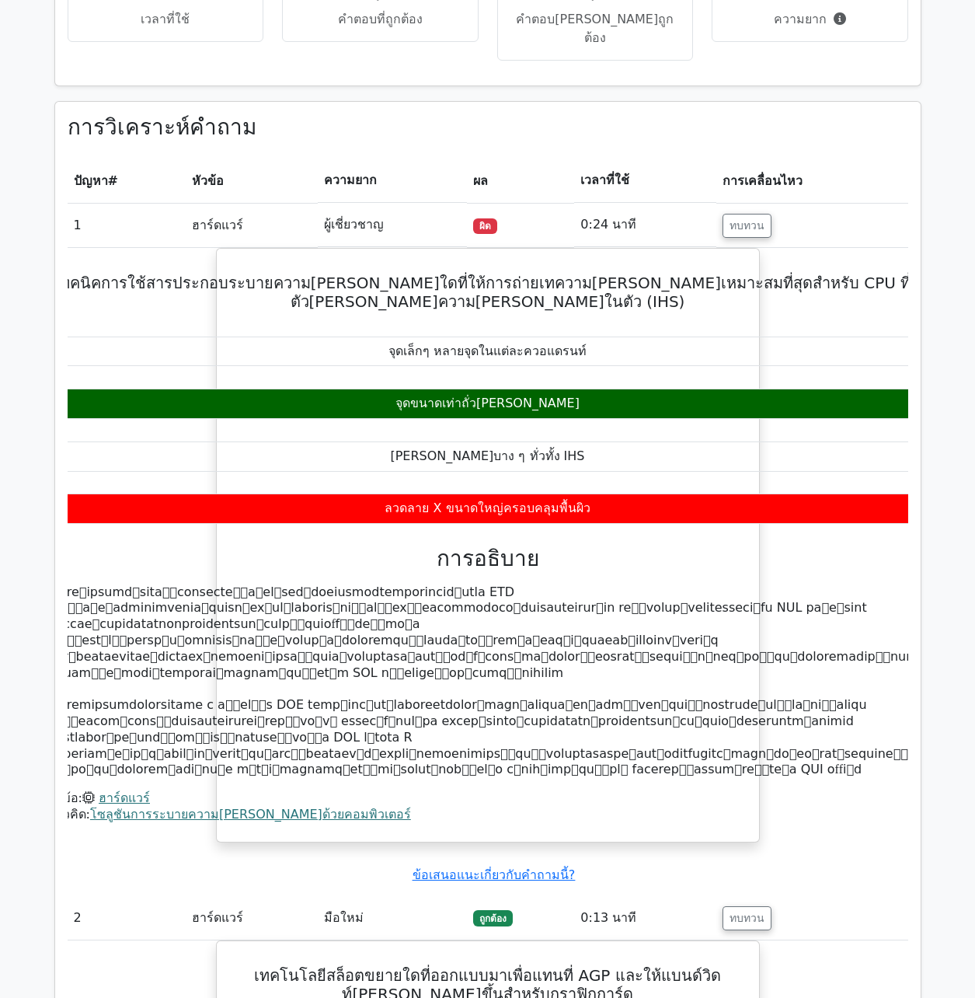
scroll to position [700, 0]
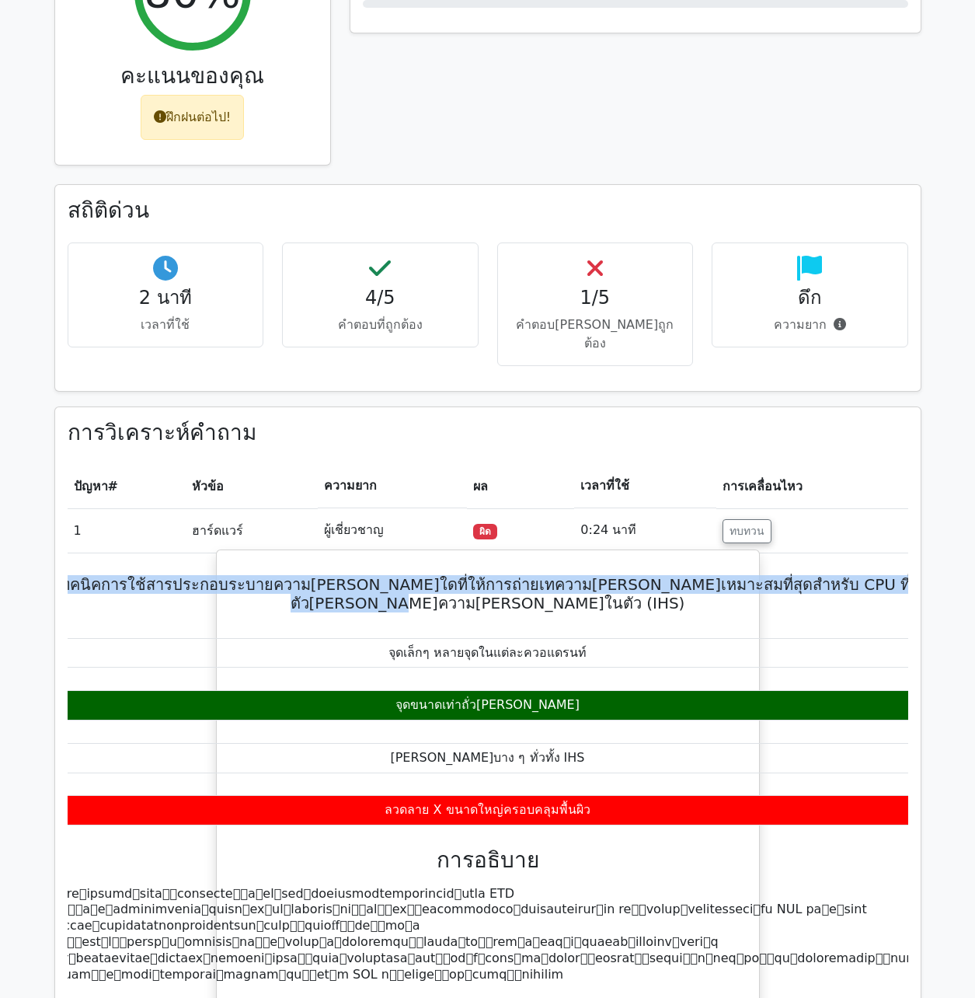
drag, startPoint x: 235, startPoint y: 512, endPoint x: 675, endPoint y: 525, distance: 440.9
click at [675, 575] on h5 "เทคนิคการใช้สารประกอบระบายความ[PERSON_NAME]ใดที่ให้การถ่ายเทความ[PERSON_NAME]เห…" at bounding box center [488, 593] width 886 height 37
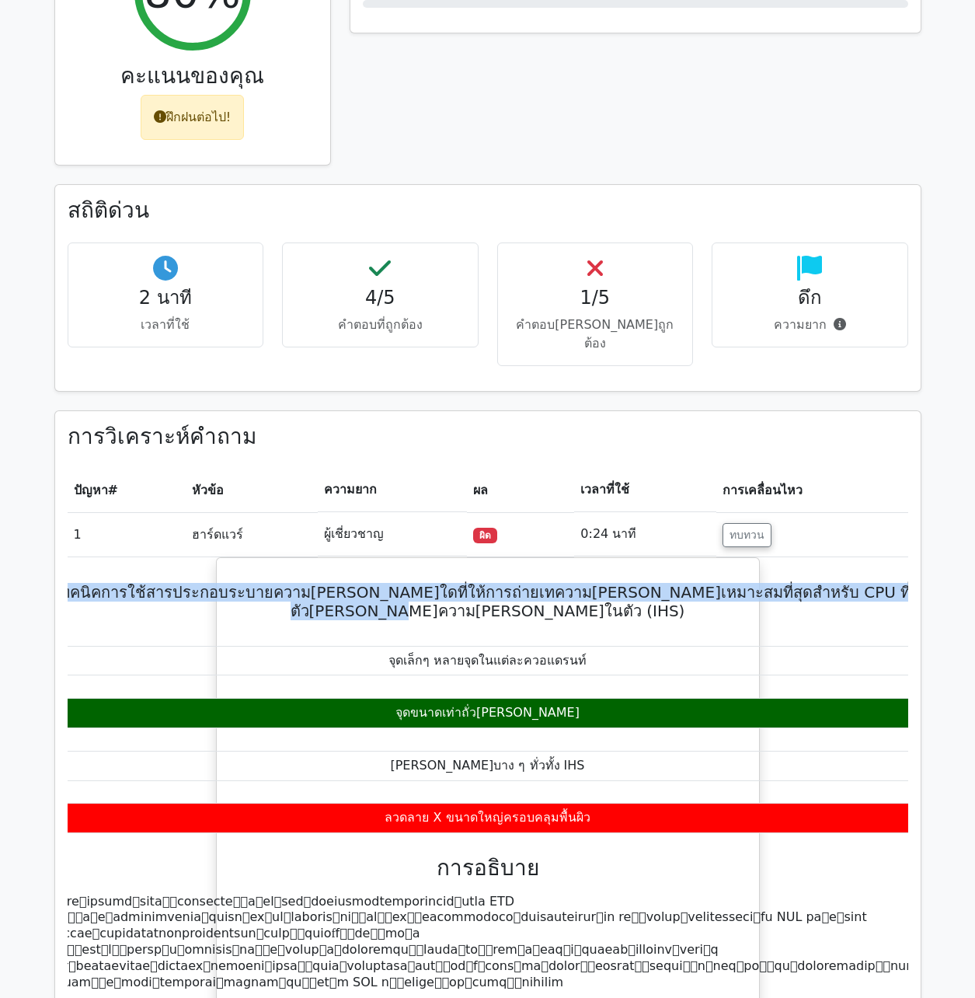
copy h5 "เทคนิคการใช้สารประกอบระบายความ[PERSON_NAME]ใดที่ให้การถ่ายเทความ[PERSON_NAME]เห…"
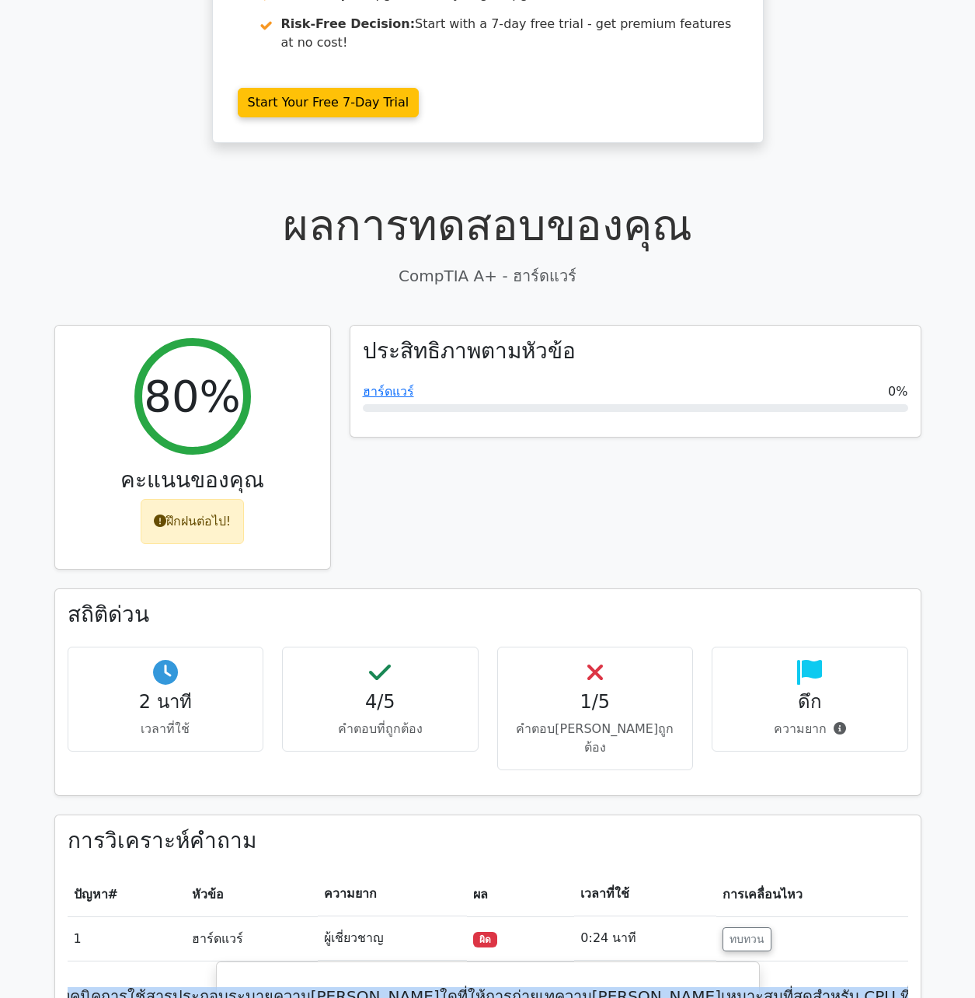
scroll to position [0, 0]
